Goal: Task Accomplishment & Management: Use online tool/utility

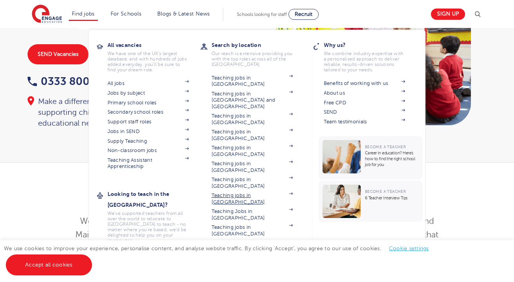
scroll to position [75, 0]
click at [135, 132] on link "Jobs in SEND" at bounding box center [147, 131] width 81 height 6
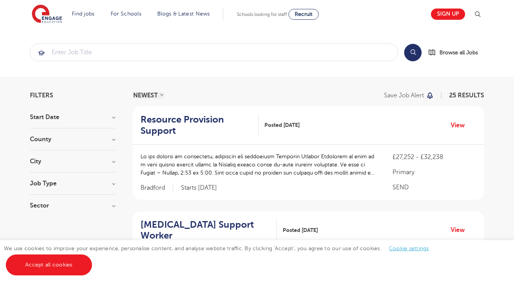
click at [300, 168] on p at bounding box center [258, 164] width 236 height 24
click at [459, 124] on link "View" at bounding box center [460, 125] width 20 height 10
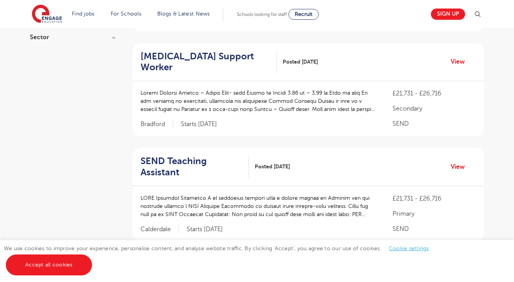
scroll to position [170, 0]
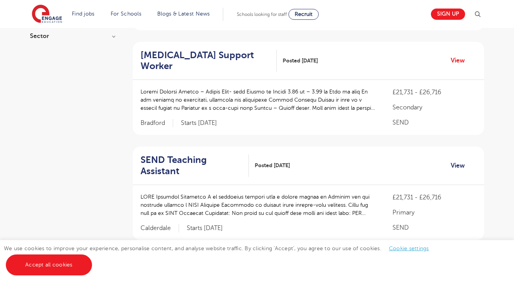
click at [457, 161] on link "View" at bounding box center [460, 166] width 20 height 10
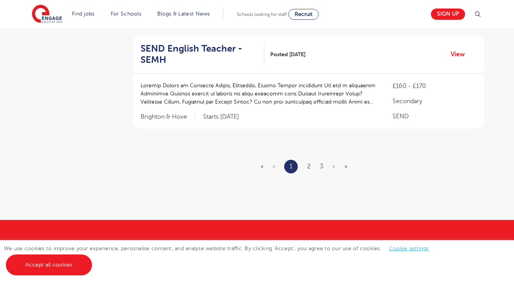
scroll to position [1016, 0]
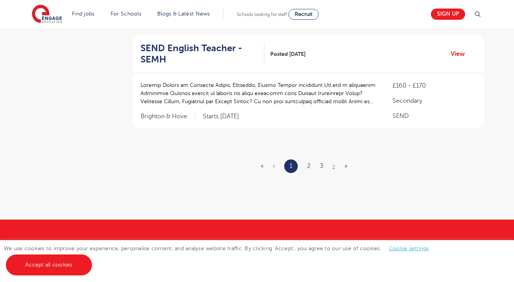
click at [334, 163] on link "›" at bounding box center [334, 166] width 2 height 7
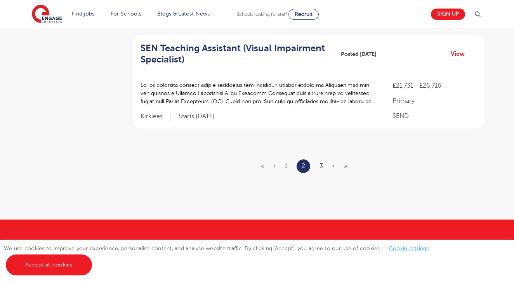
scroll to position [0, 0]
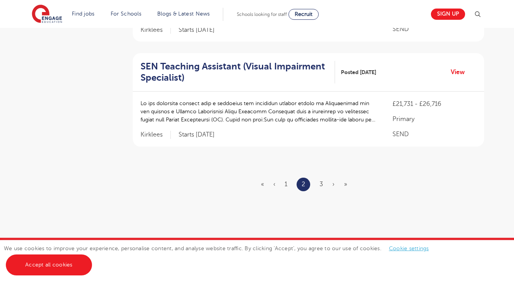
scroll to position [999, 0]
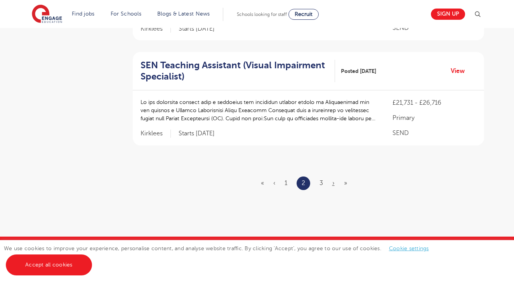
click at [333, 180] on link "›" at bounding box center [333, 183] width 2 height 7
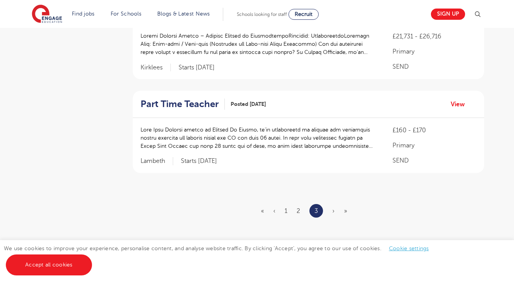
scroll to position [435, 0]
click at [461, 100] on link "View" at bounding box center [460, 104] width 20 height 10
click at [333, 208] on span "›" at bounding box center [333, 211] width 2 height 7
click at [334, 210] on span "›" at bounding box center [333, 211] width 2 height 7
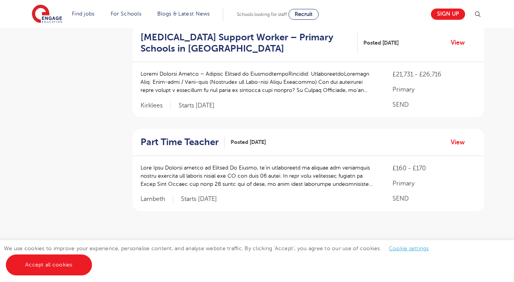
scroll to position [396, 0]
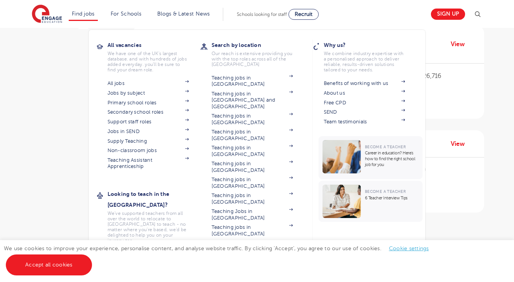
click at [90, 14] on link "Find jobs" at bounding box center [83, 14] width 23 height 6
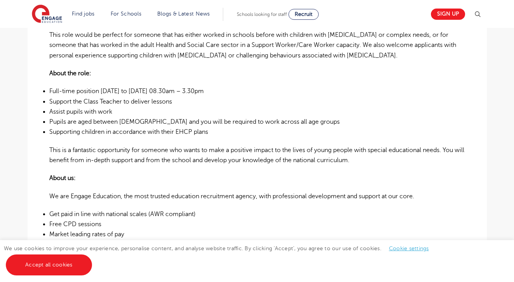
scroll to position [251, 0]
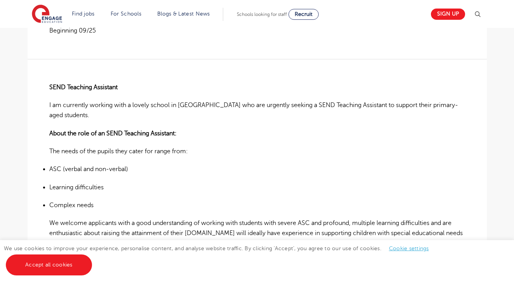
scroll to position [243, 0]
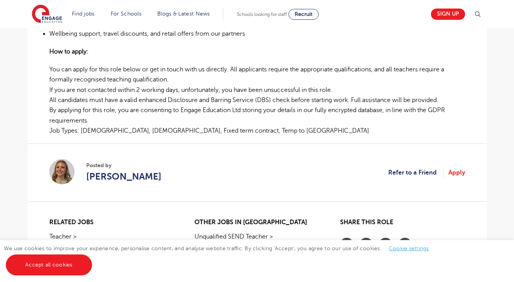
scroll to position [457, 0]
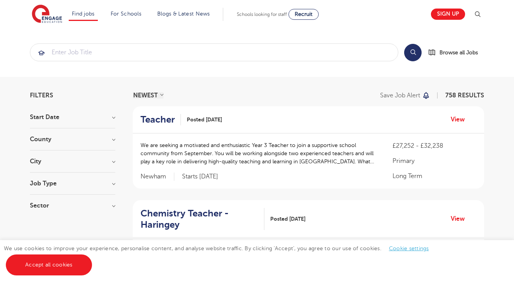
click at [63, 141] on h3 "County" at bounding box center [72, 139] width 85 height 6
click at [50, 138] on h3 "County" at bounding box center [72, 139] width 85 height 6
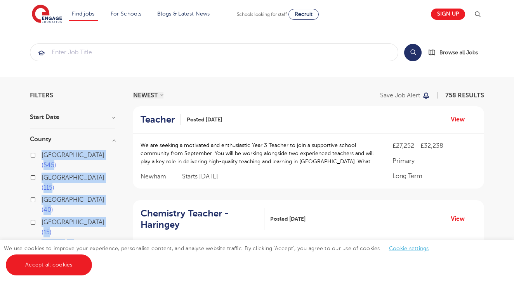
click at [36, 155] on div "London 545" at bounding box center [72, 161] width 85 height 23
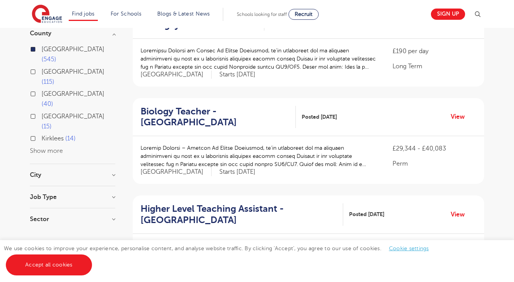
scroll to position [106, 0]
click at [114, 194] on h3 "Job Type" at bounding box center [72, 197] width 85 height 6
click at [113, 194] on h3 "Job Type" at bounding box center [72, 197] width 85 height 6
click at [113, 172] on h3 "City" at bounding box center [72, 175] width 85 height 6
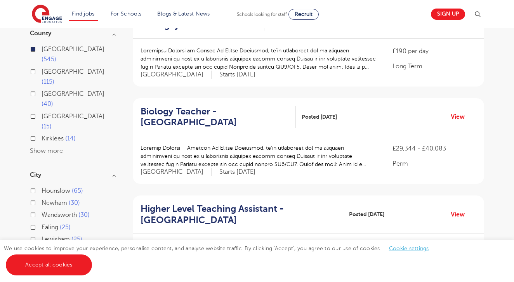
click at [54, 211] on span "Wandsworth" at bounding box center [59, 214] width 35 height 7
click at [47, 211] on input "Wandsworth 30" at bounding box center [44, 213] width 5 height 5
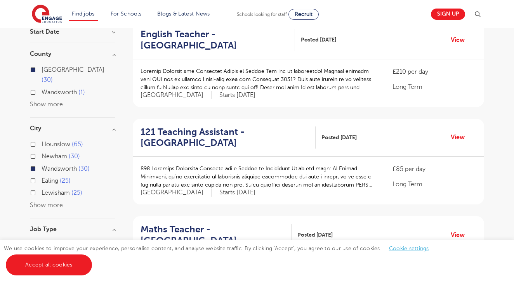
scroll to position [77, 0]
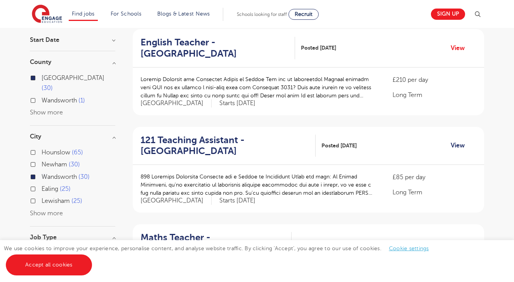
click at [463, 140] on link "View" at bounding box center [460, 145] width 20 height 10
click at [454, 146] on link "View" at bounding box center [460, 145] width 20 height 10
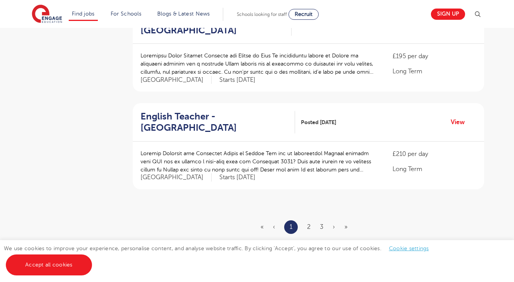
scroll to position [883, 0]
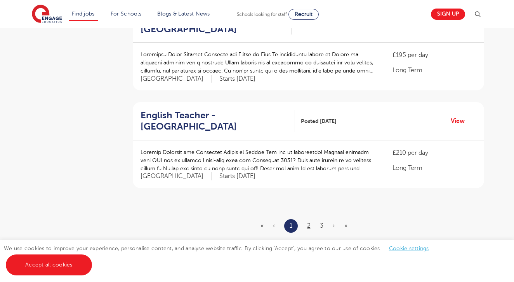
click at [308, 222] on link "2" at bounding box center [308, 225] width 3 height 7
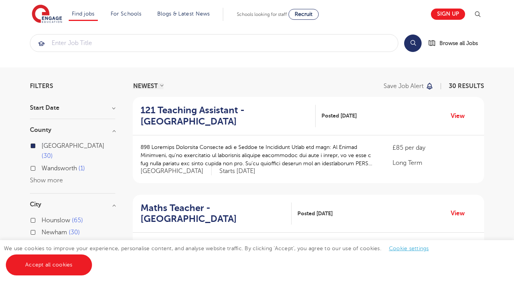
scroll to position [10, 0]
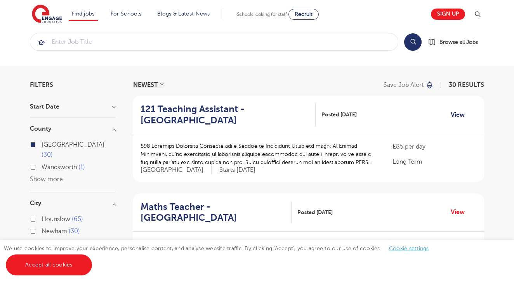
click at [460, 113] on link "View" at bounding box center [460, 115] width 20 height 10
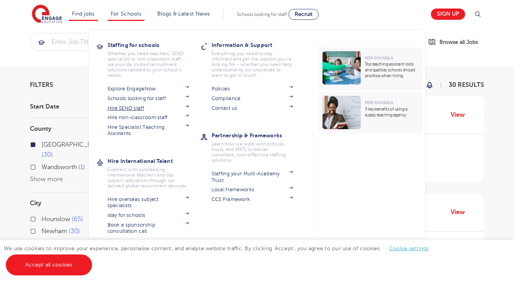
click at [131, 107] on link "Hire SEND staff" at bounding box center [147, 108] width 81 height 6
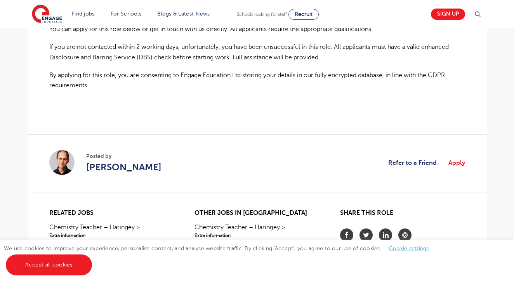
scroll to position [591, 0]
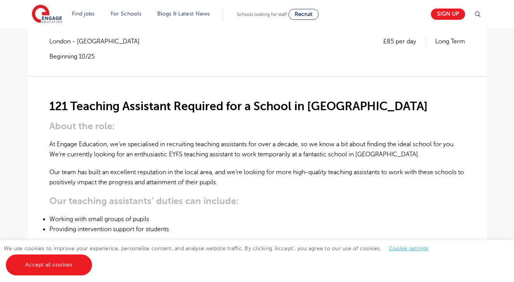
scroll to position [161, 0]
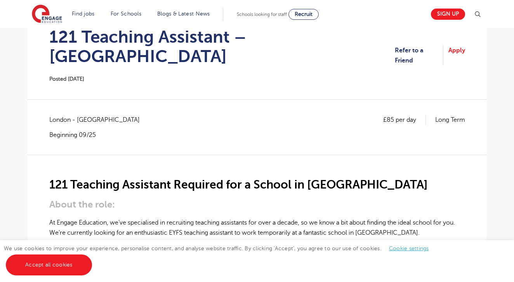
scroll to position [54, 0]
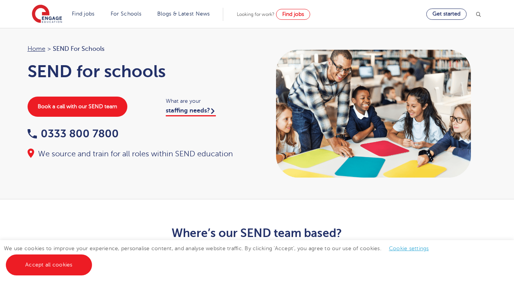
click at [461, 14] on link "Get started" at bounding box center [446, 14] width 40 height 11
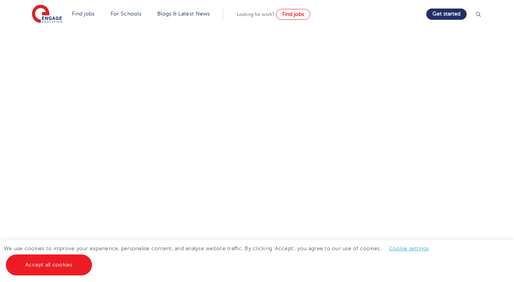
scroll to position [244, 0]
click at [480, 125] on div "Discuss your needs Use the tool below to book yourself in for a commitment-free…" at bounding box center [257, 75] width 471 height 394
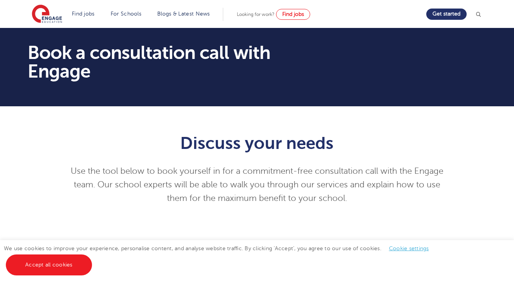
scroll to position [0, 0]
click at [42, 16] on img at bounding box center [47, 14] width 30 height 19
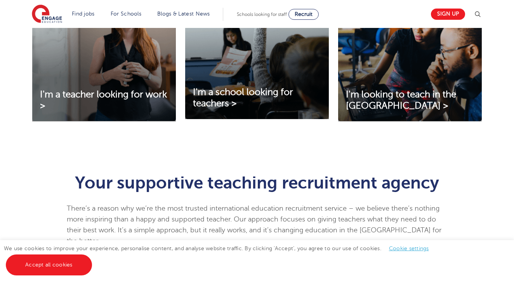
scroll to position [333, 0]
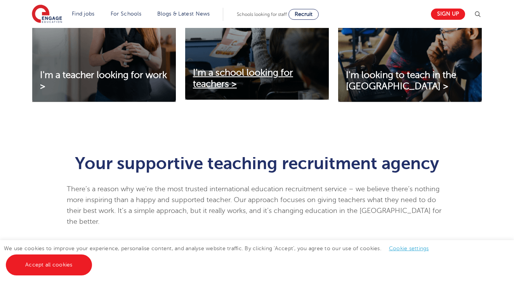
click at [218, 76] on span "I'm a school looking for teachers >" at bounding box center [243, 79] width 100 height 22
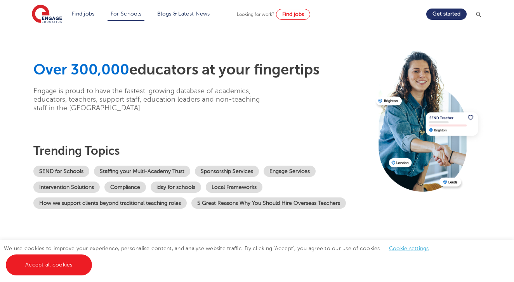
scroll to position [9, 0]
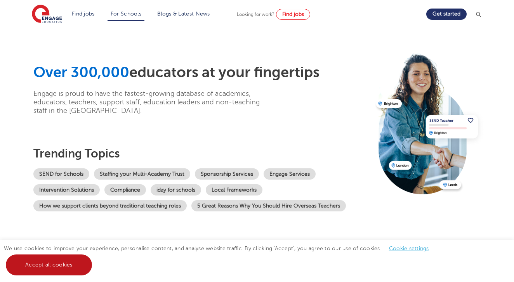
click at [70, 258] on link "Accept all cookies" at bounding box center [49, 265] width 86 height 21
